Goal: Transaction & Acquisition: Book appointment/travel/reservation

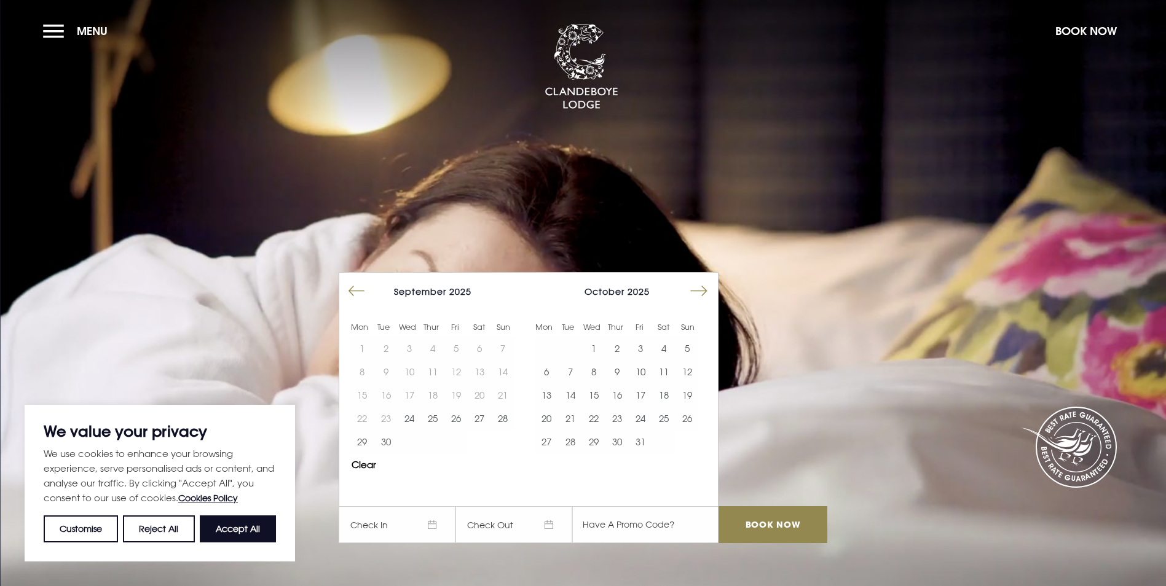
click at [167, 538] on button "Reject All" at bounding box center [158, 529] width 71 height 27
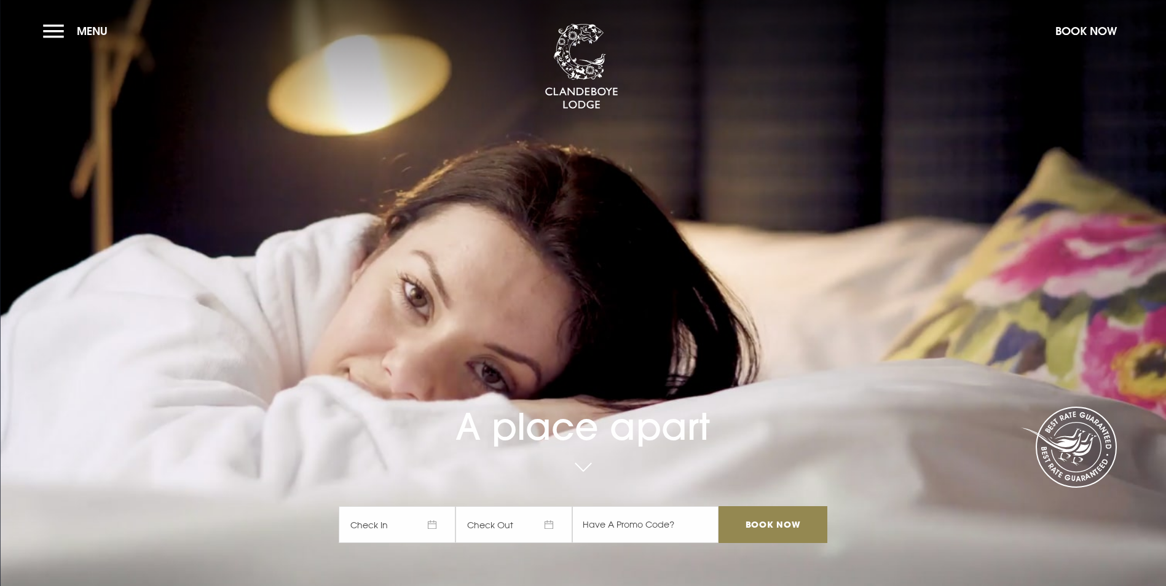
click at [412, 506] on span "Check In" at bounding box center [397, 524] width 117 height 37
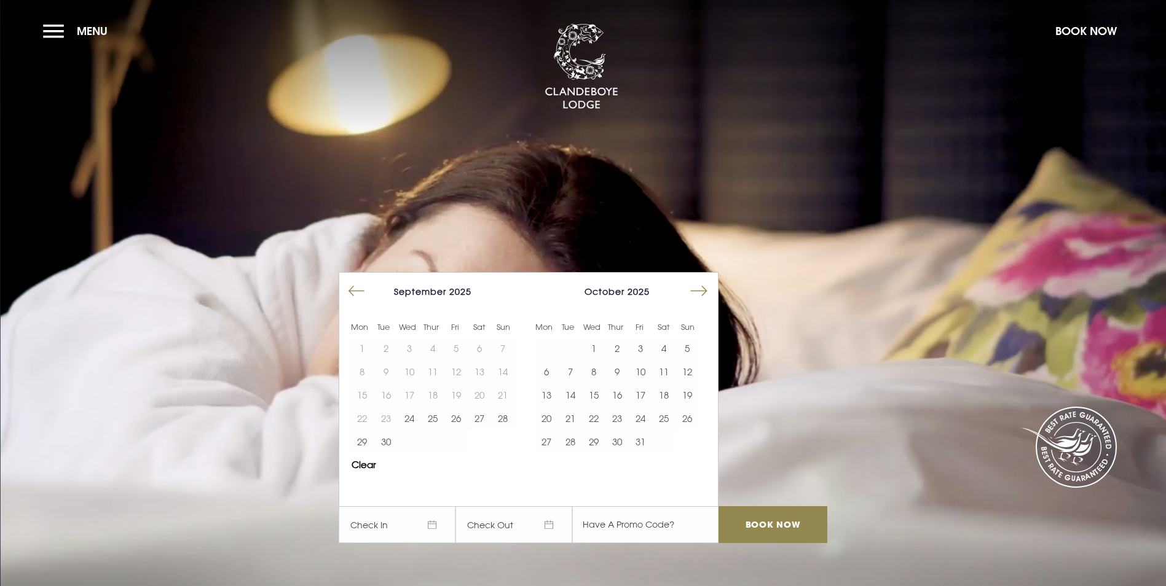
click at [698, 280] on button "Move forward to switch to the next month." at bounding box center [698, 291] width 23 height 23
click at [674, 407] on button "22" at bounding box center [663, 418] width 23 height 23
click at [695, 407] on button "23" at bounding box center [686, 418] width 23 height 23
click at [648, 506] on input "text" at bounding box center [645, 524] width 146 height 37
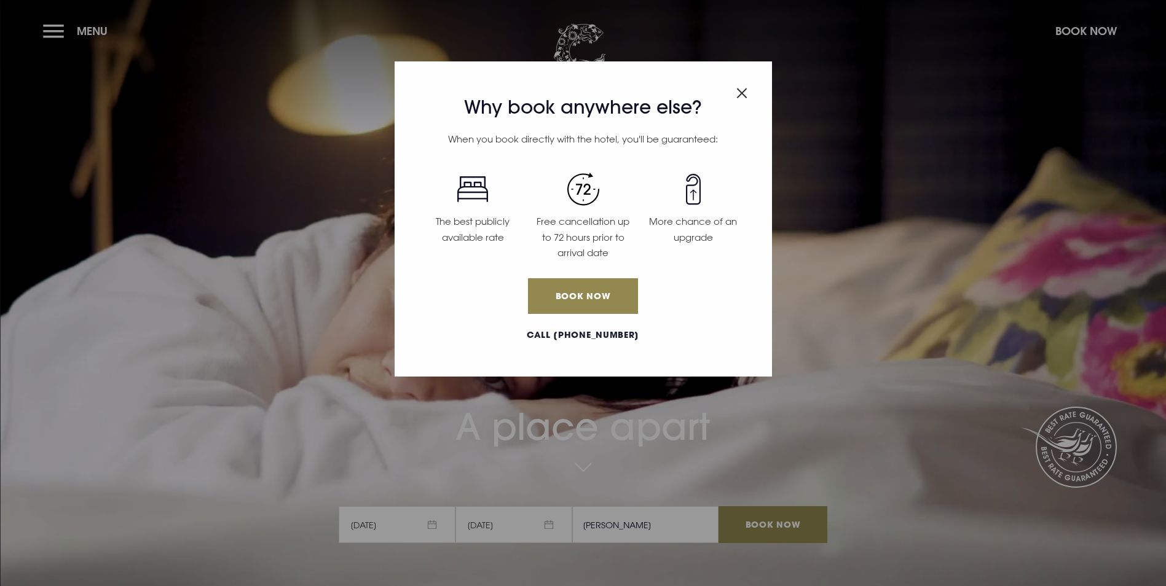
click at [742, 95] on img "Close modal" at bounding box center [741, 93] width 11 height 10
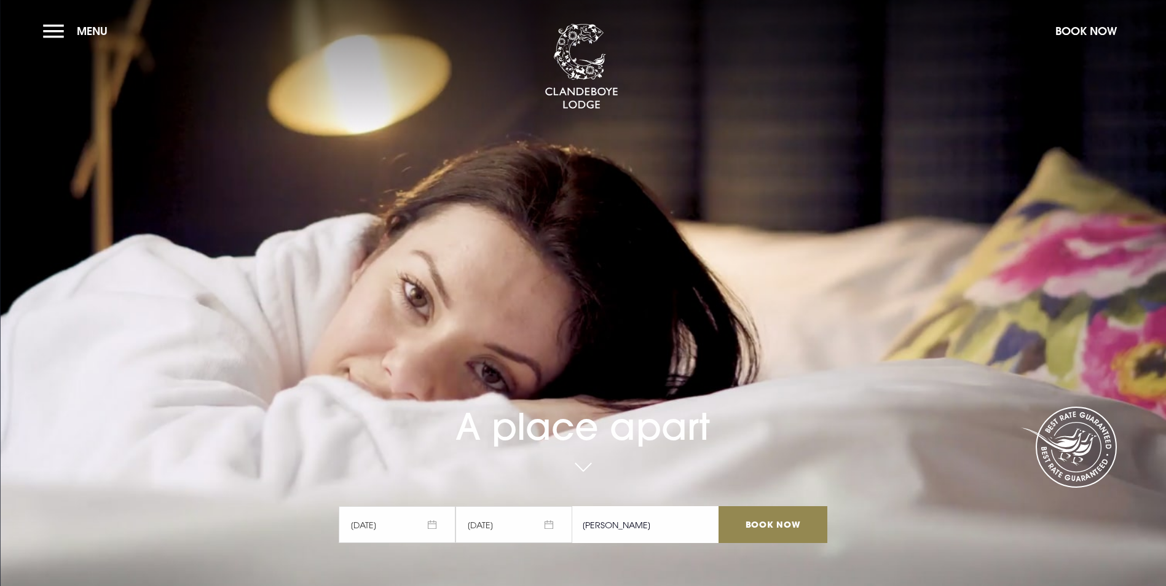
click at [626, 506] on input "[PERSON_NAME]" at bounding box center [645, 524] width 146 height 37
type input "RORY20"
click at [729, 506] on input "Book Now" at bounding box center [772, 524] width 108 height 37
